Goal: Communication & Community: Ask a question

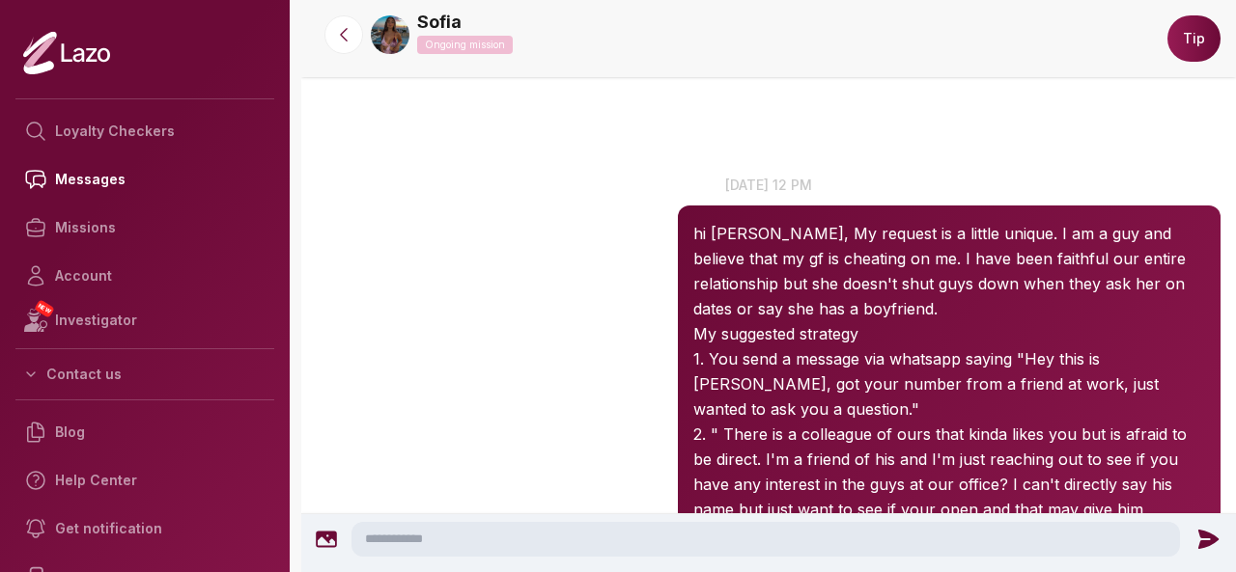
scroll to position [1705, 0]
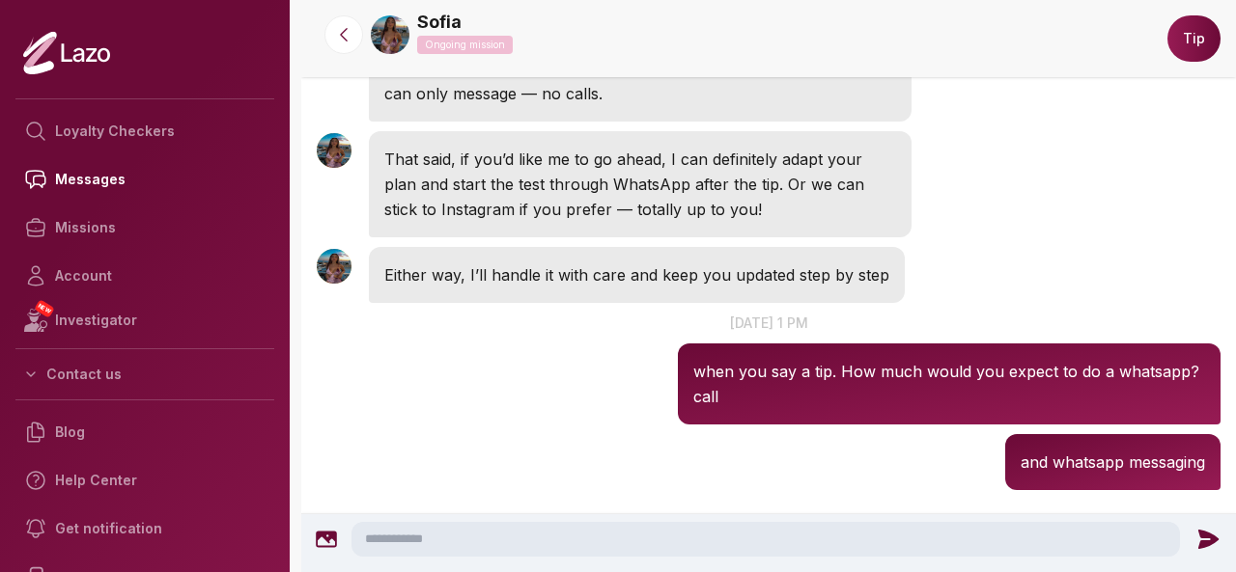
scroll to position [1705, 0]
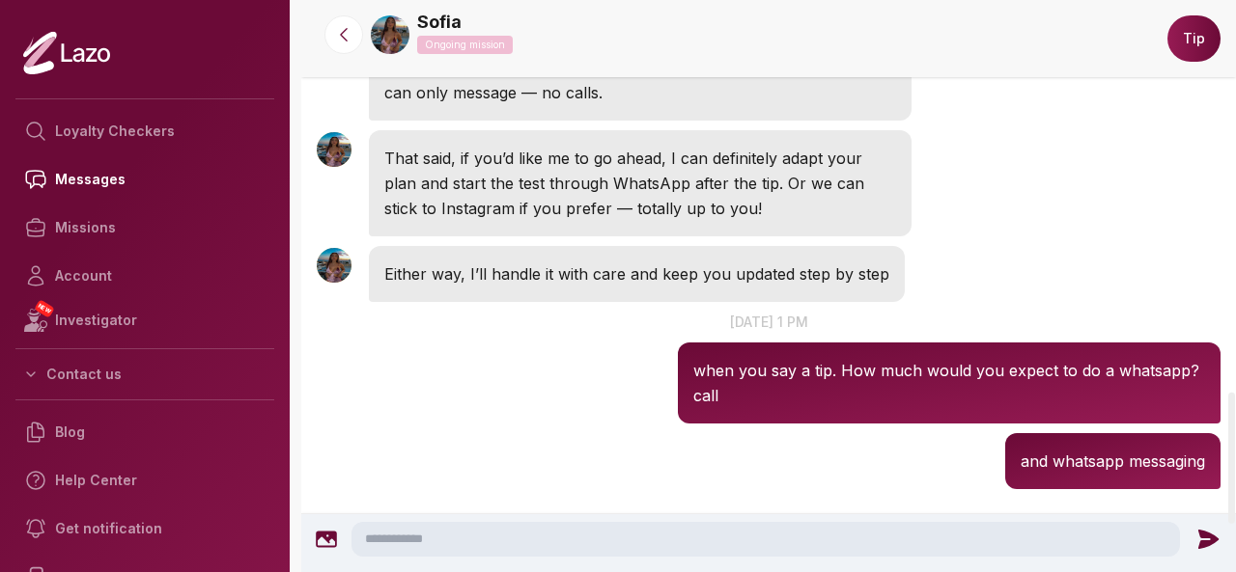
click at [665, 533] on textarea at bounding box center [765, 539] width 828 height 35
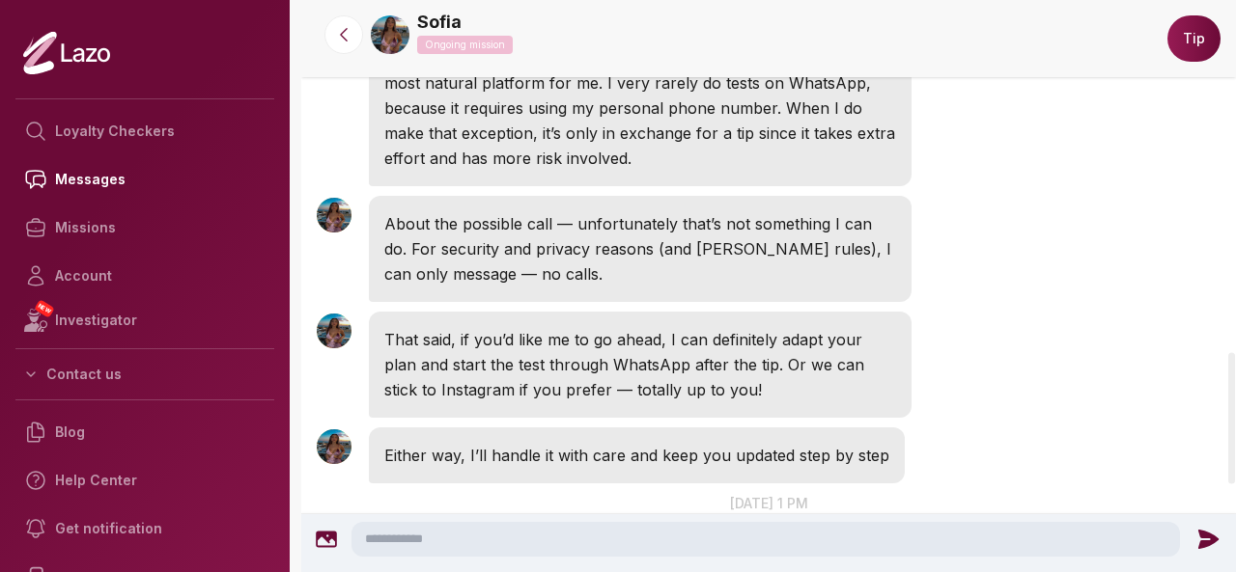
scroll to position [1554, 0]
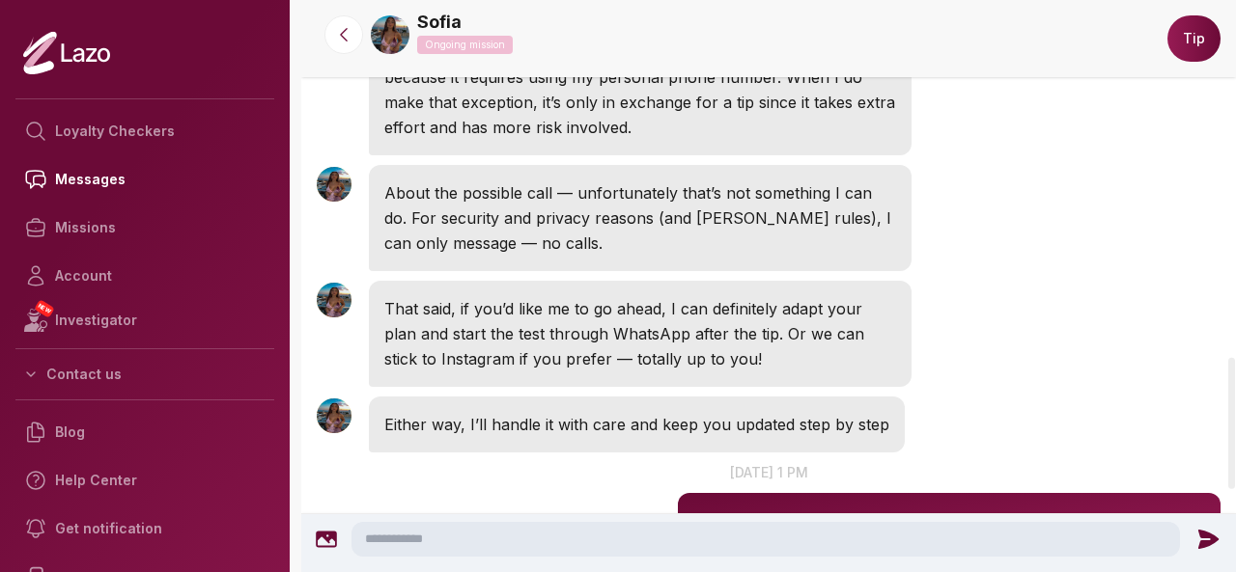
click at [423, 548] on textarea at bounding box center [765, 539] width 828 height 35
type textarea "*"
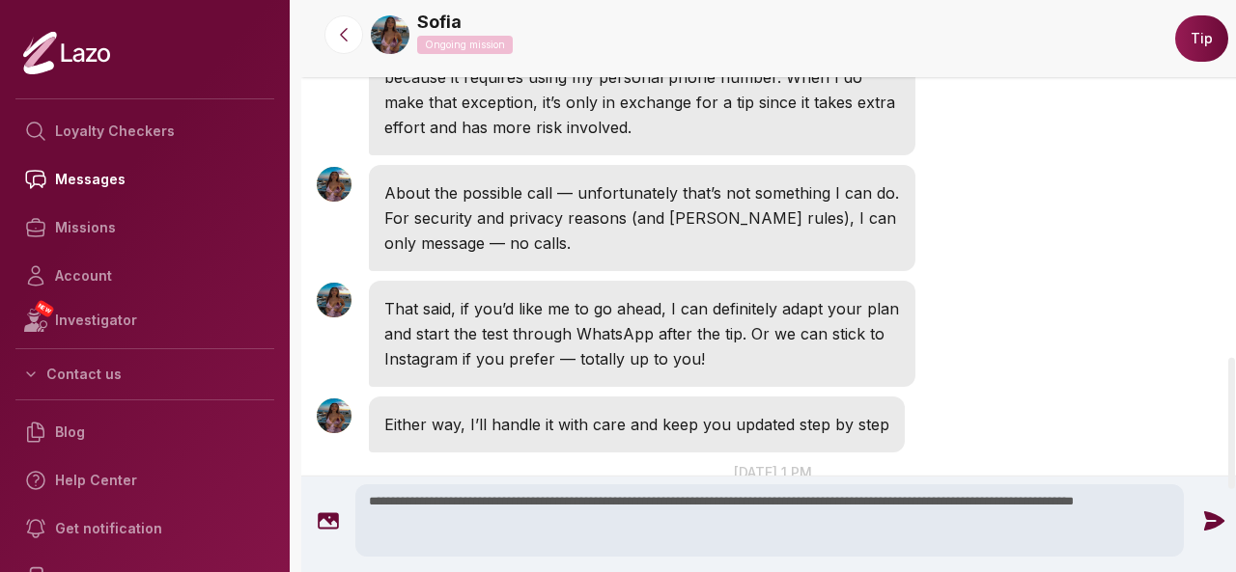
type textarea "**********"
click at [1205, 513] on icon at bounding box center [1213, 521] width 25 height 25
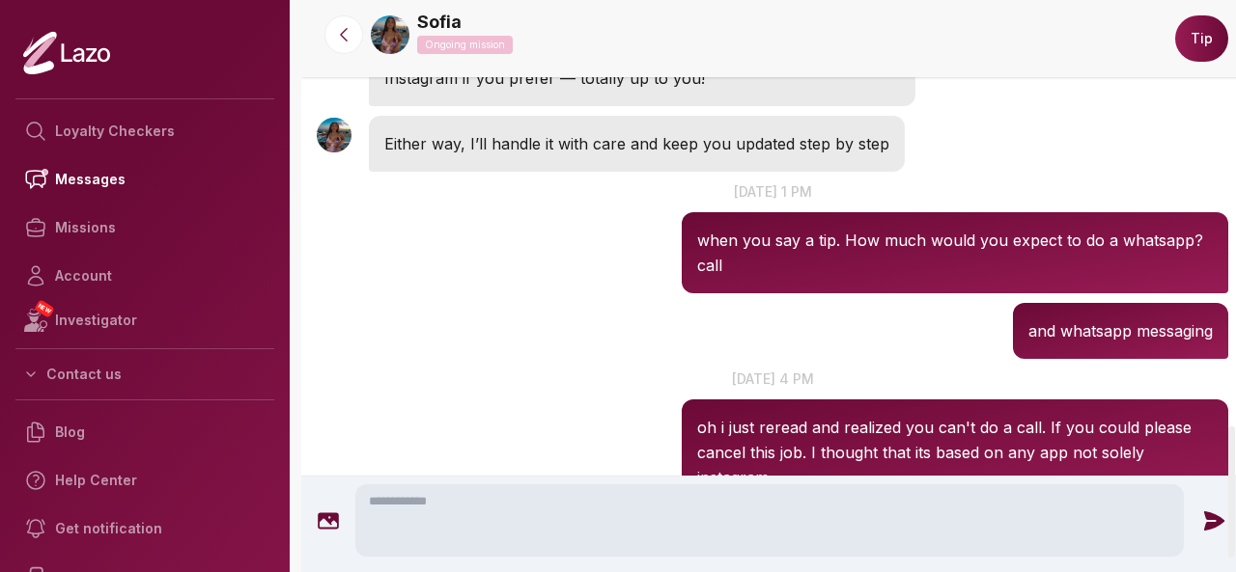
scroll to position [1852, 0]
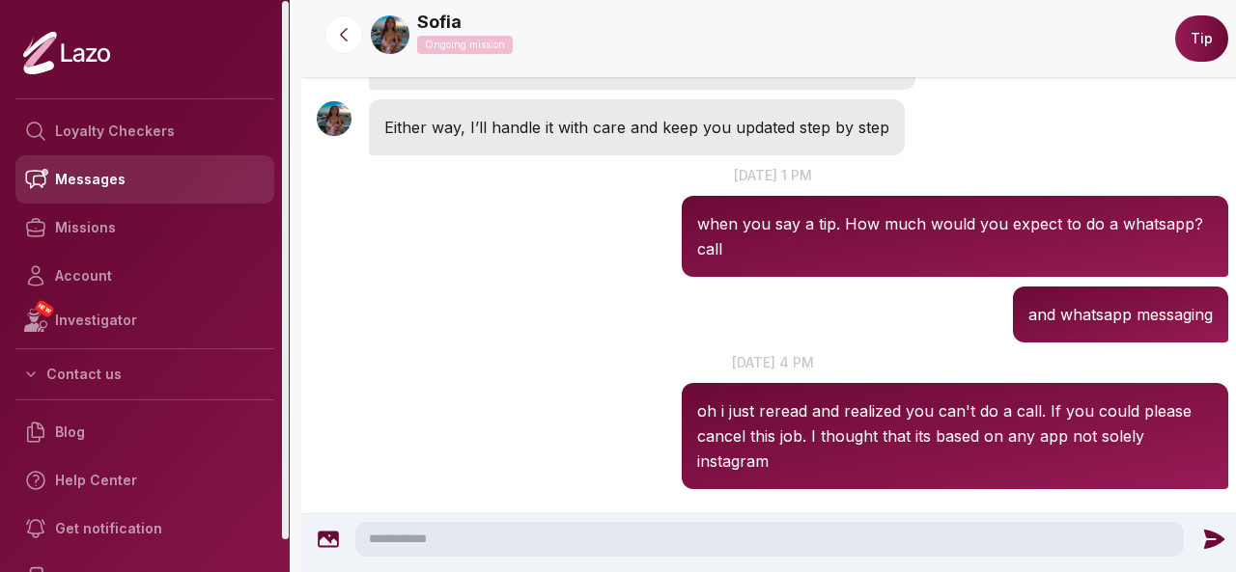
click at [140, 189] on link "Messages" at bounding box center [144, 179] width 259 height 48
